Goal: Task Accomplishment & Management: Check status

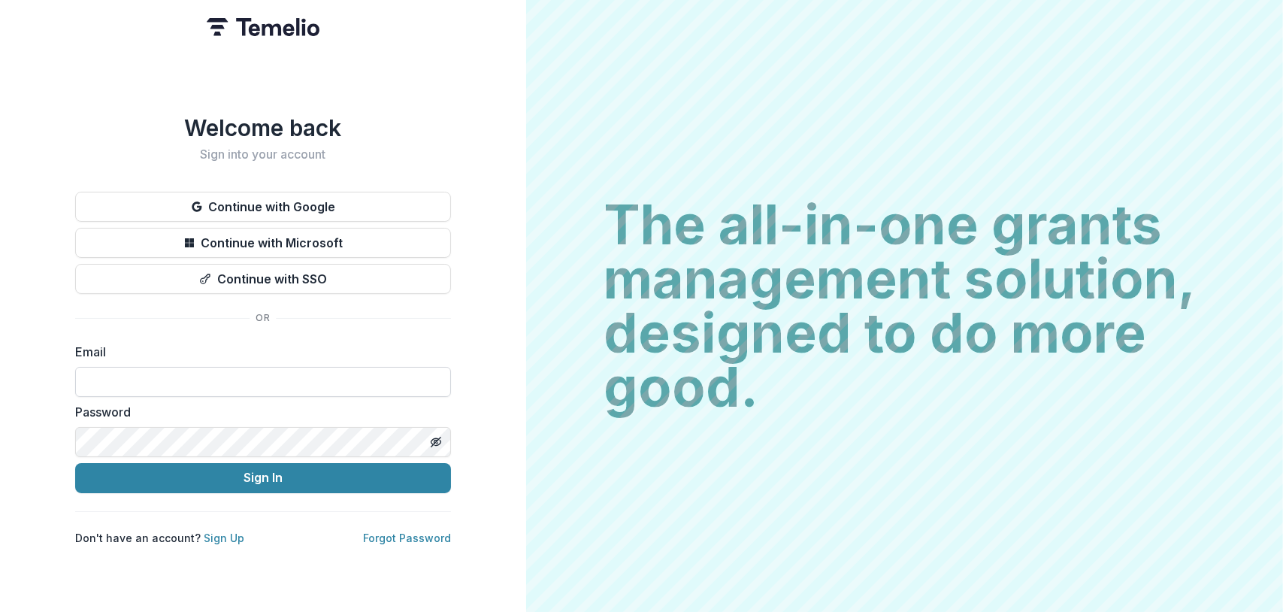
drag, startPoint x: 85, startPoint y: 373, endPoint x: 116, endPoint y: 362, distance: 32.6
click at [85, 373] on input at bounding box center [263, 382] width 376 height 30
type input "**********"
click at [75, 463] on button "Sign In" at bounding box center [263, 478] width 376 height 30
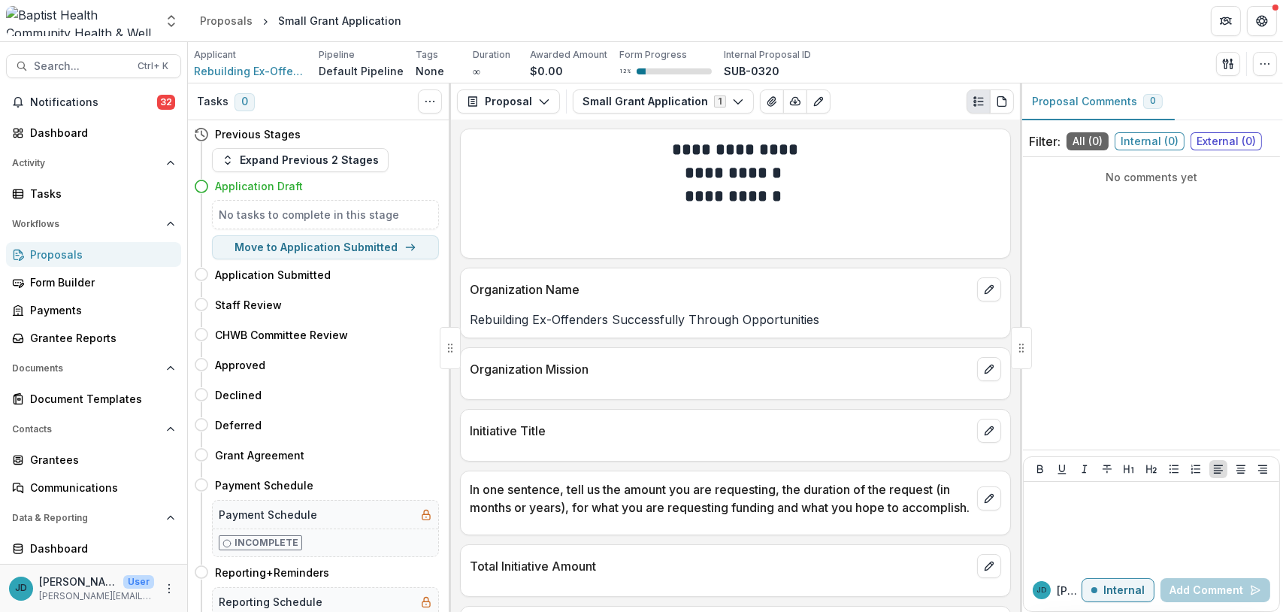
click at [54, 255] on div "Proposals" at bounding box center [99, 255] width 139 height 16
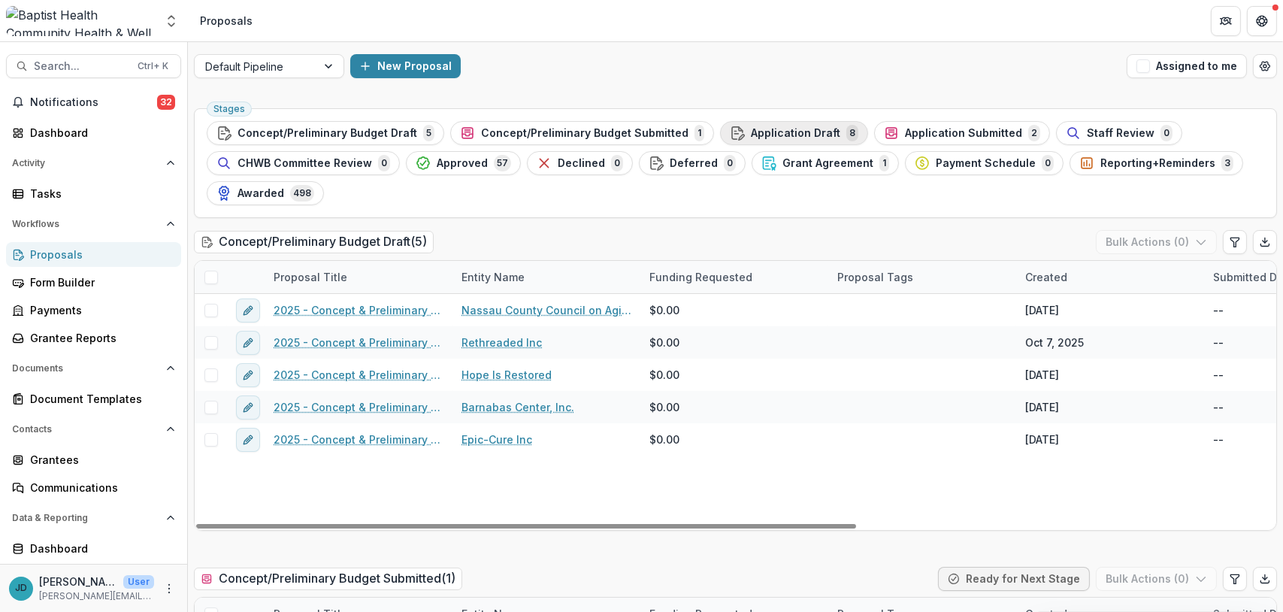
click at [795, 129] on span "Application Draft" at bounding box center [795, 133] width 89 height 13
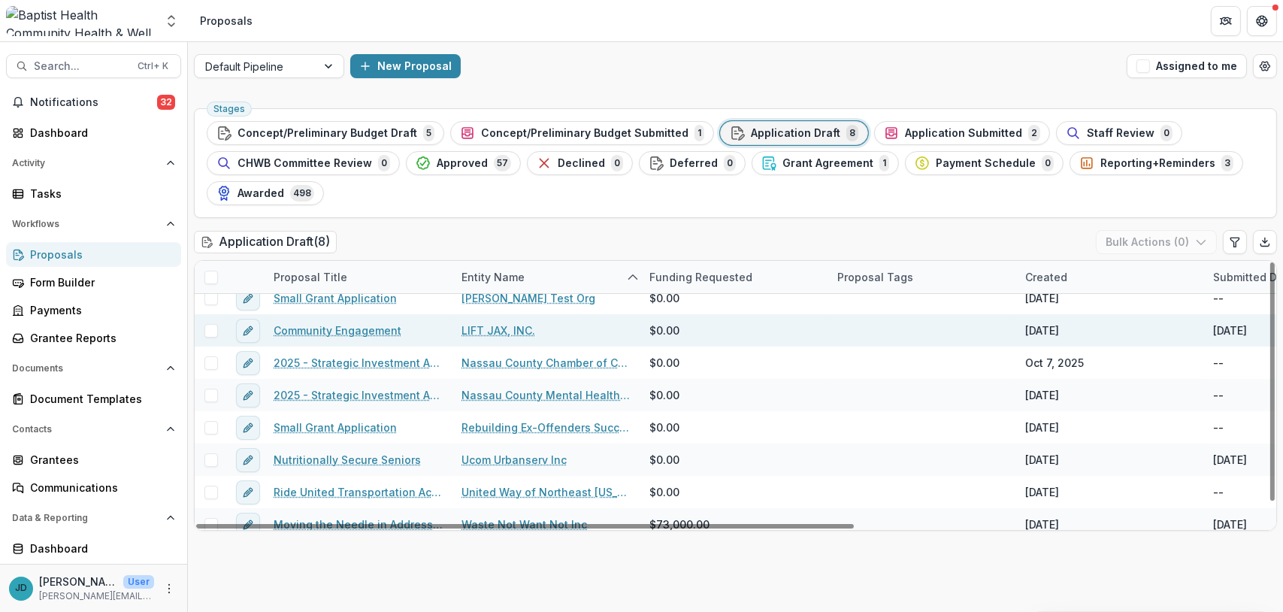
scroll to position [22, 0]
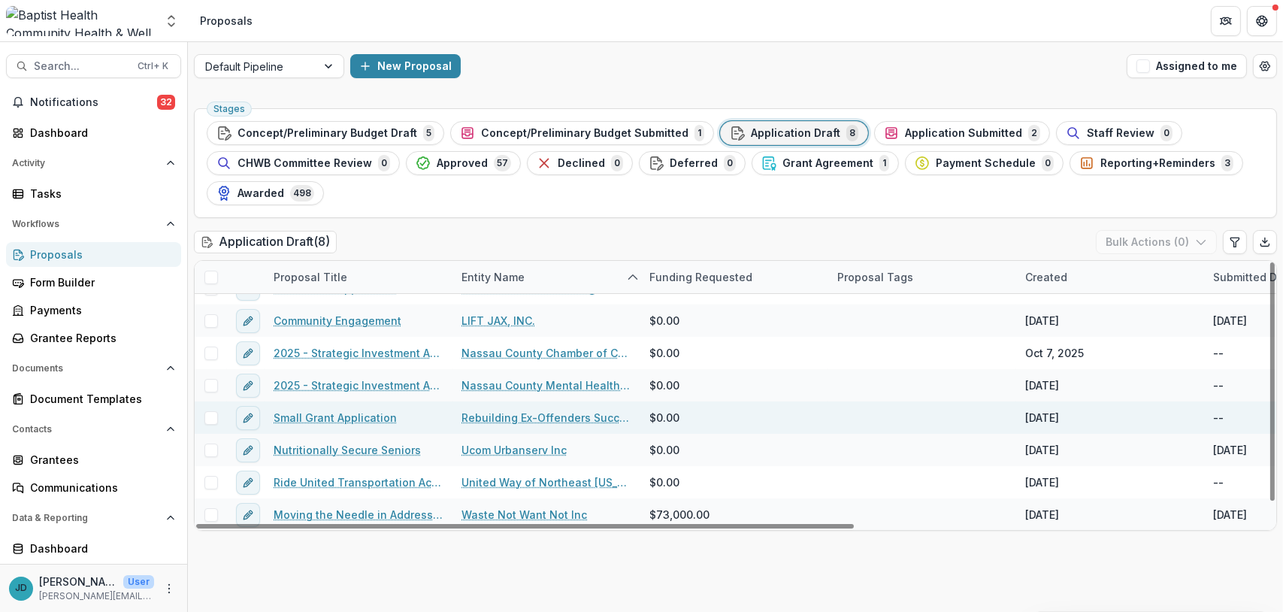
click at [341, 413] on link "Small Grant Application" at bounding box center [335, 418] width 123 height 16
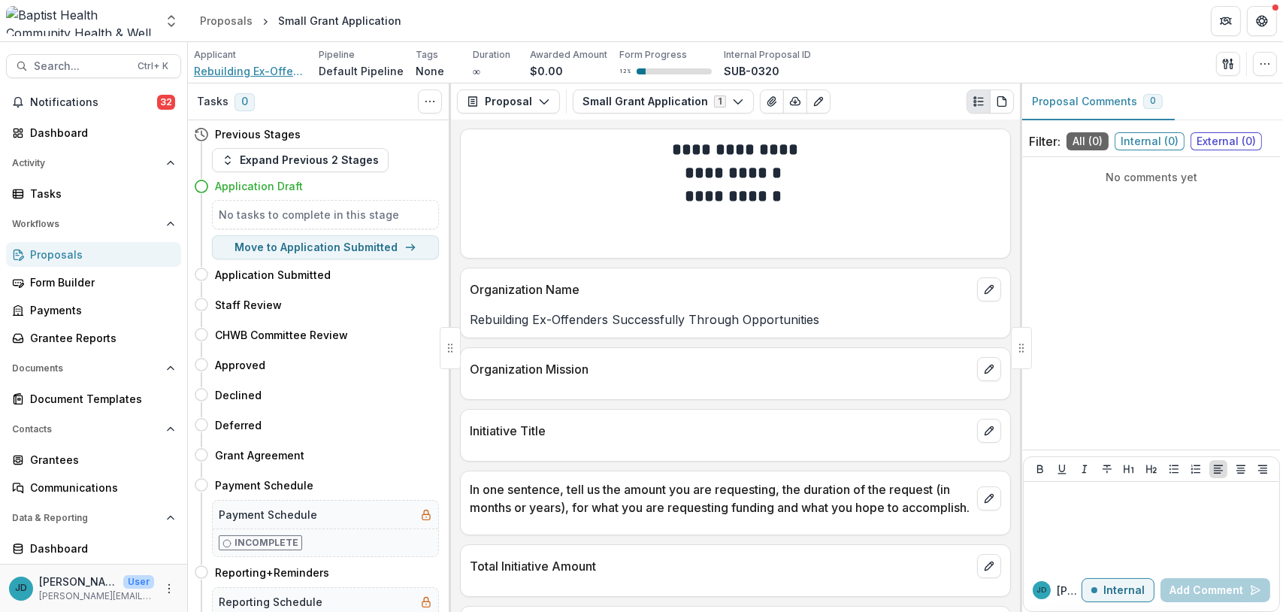
click at [232, 69] on span "Rebuilding Ex-Offenders Successfully Through Opportunities" at bounding box center [250, 71] width 113 height 16
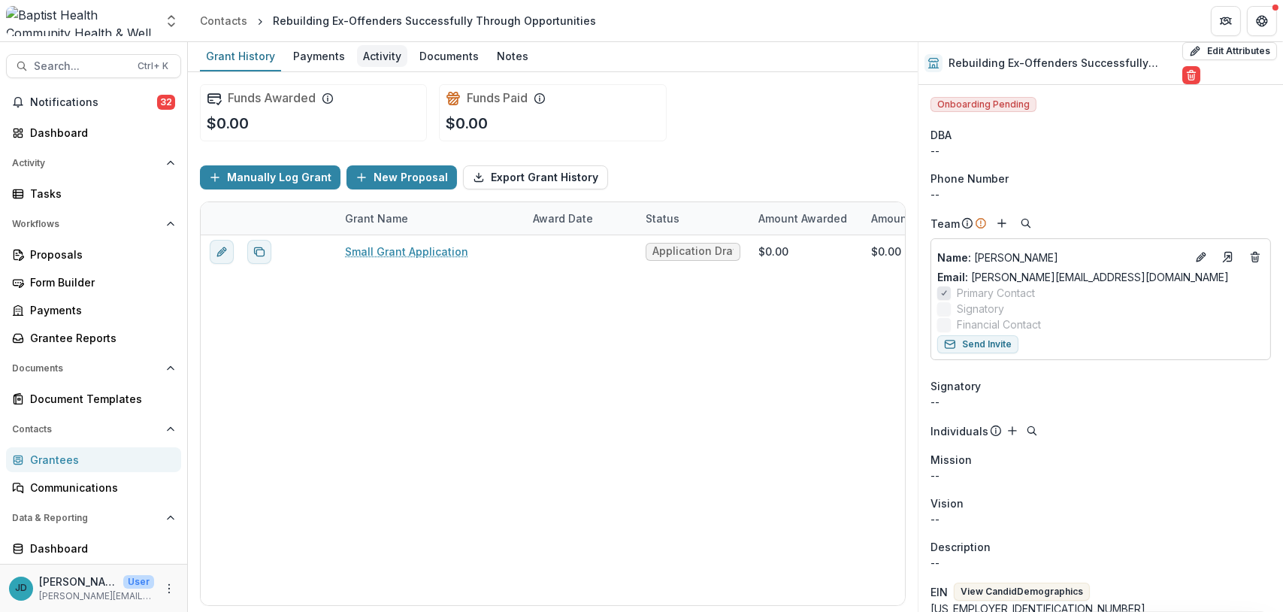
click at [378, 59] on div "Activity" at bounding box center [382, 56] width 50 height 22
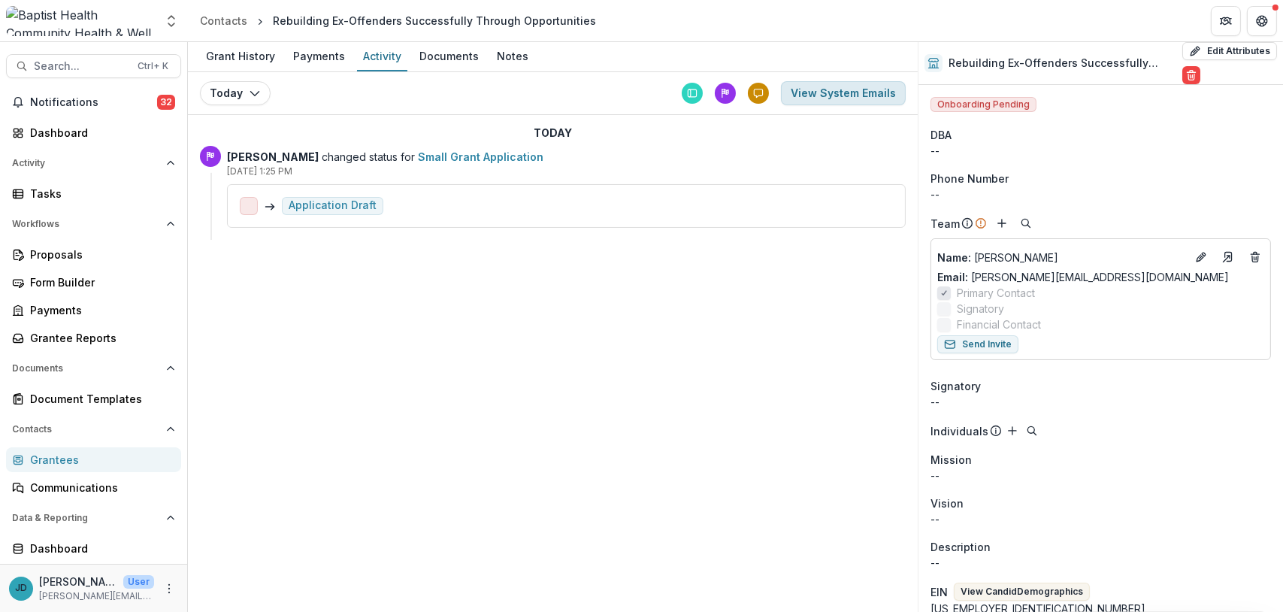
click at [852, 92] on button "View System Emails" at bounding box center [843, 93] width 125 height 24
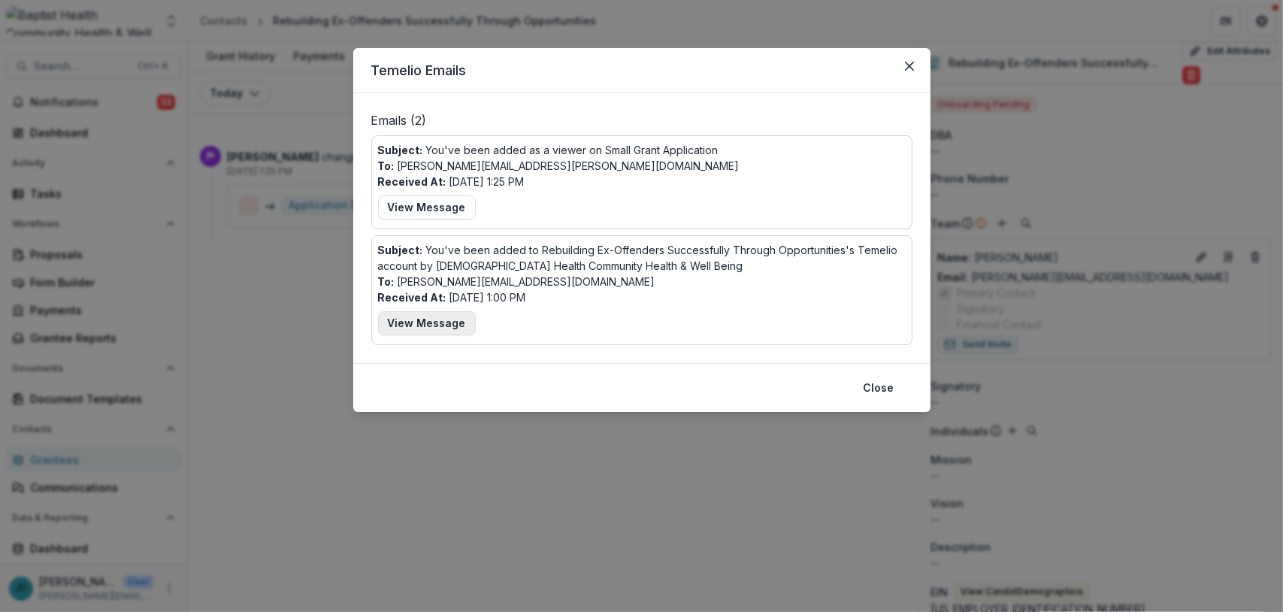
click at [413, 322] on button "View Message" at bounding box center [427, 323] width 98 height 24
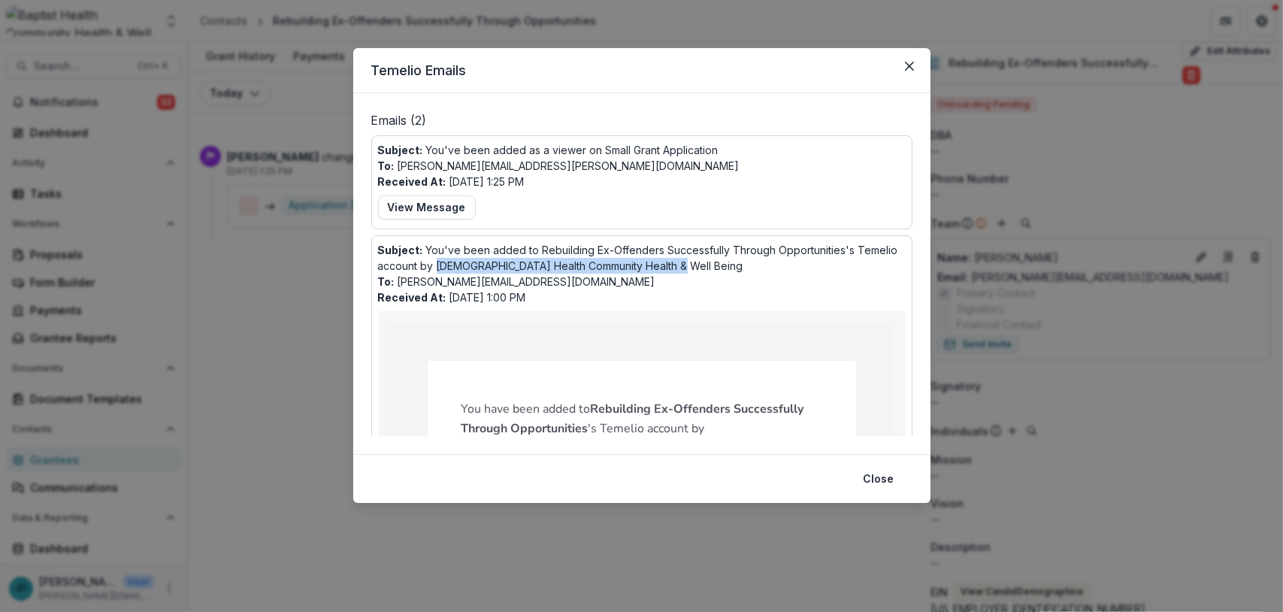
drag, startPoint x: 436, startPoint y: 266, endPoint x: 665, endPoint y: 262, distance: 229.3
click at [665, 262] on p "Subject: You've been added to Rebuilding Ex-Offenders Successfully Through Oppo…" at bounding box center [642, 258] width 528 height 32
drag, startPoint x: 665, startPoint y: 262, endPoint x: 636, endPoint y: 263, distance: 29.4
copy p "[DEMOGRAPHIC_DATA] Health Community Health & Well Being"
click at [653, 283] on div "Subject: You've been added to Rebuilding Ex-Offenders Successfully Through Oppo…" at bounding box center [642, 601] width 528 height 719
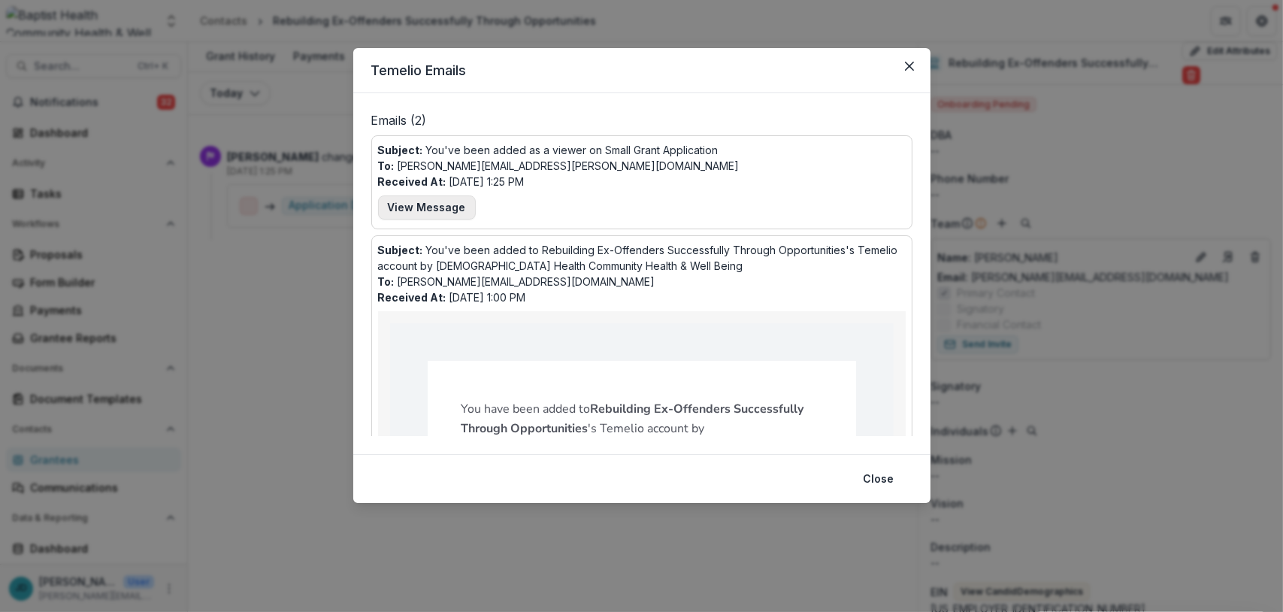
click at [441, 207] on button "View Message" at bounding box center [427, 207] width 98 height 24
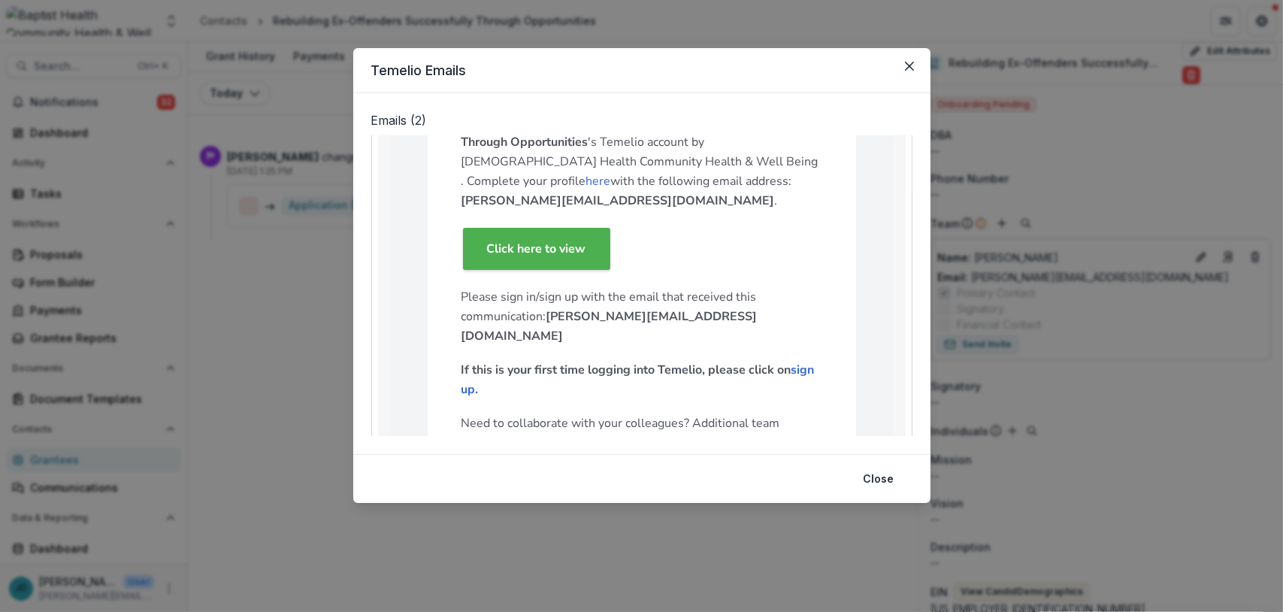
scroll to position [301, 0]
click at [911, 65] on icon "Close" at bounding box center [908, 66] width 9 height 9
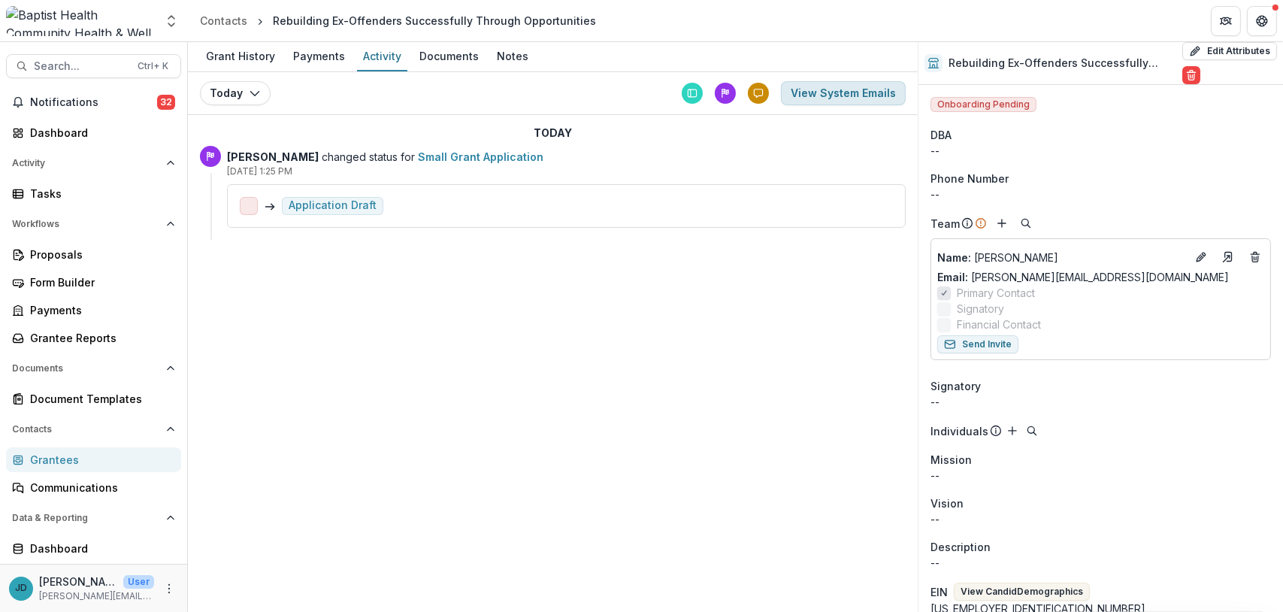
click at [856, 93] on button "View System Emails" at bounding box center [843, 93] width 125 height 24
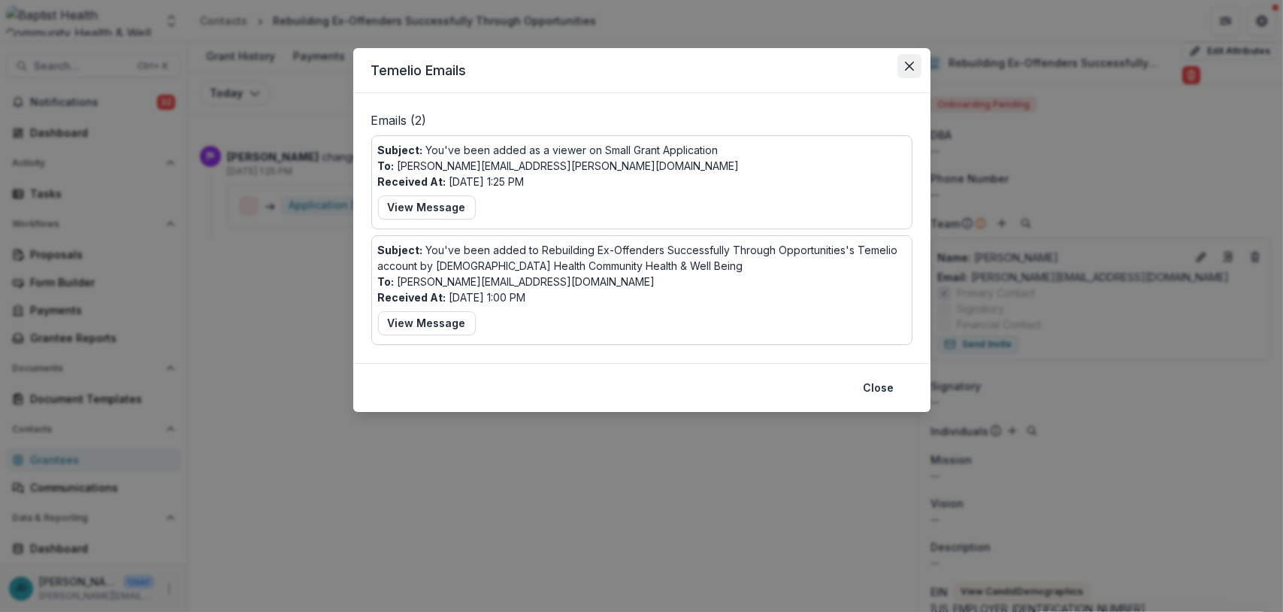
click at [908, 66] on icon "Close" at bounding box center [908, 66] width 9 height 9
